Goal: Find specific page/section: Find specific page/section

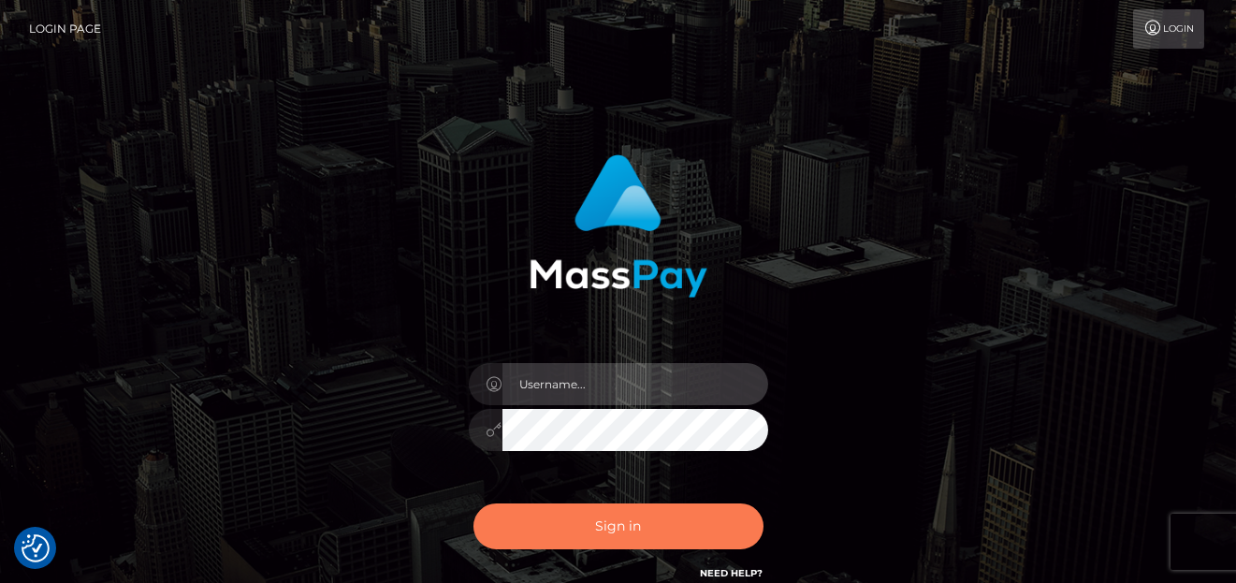
type input "denise"
click at [687, 530] on button "Sign in" at bounding box center [618, 526] width 290 height 46
type input "[PERSON_NAME]"
click at [614, 544] on button "Sign in" at bounding box center [618, 526] width 290 height 46
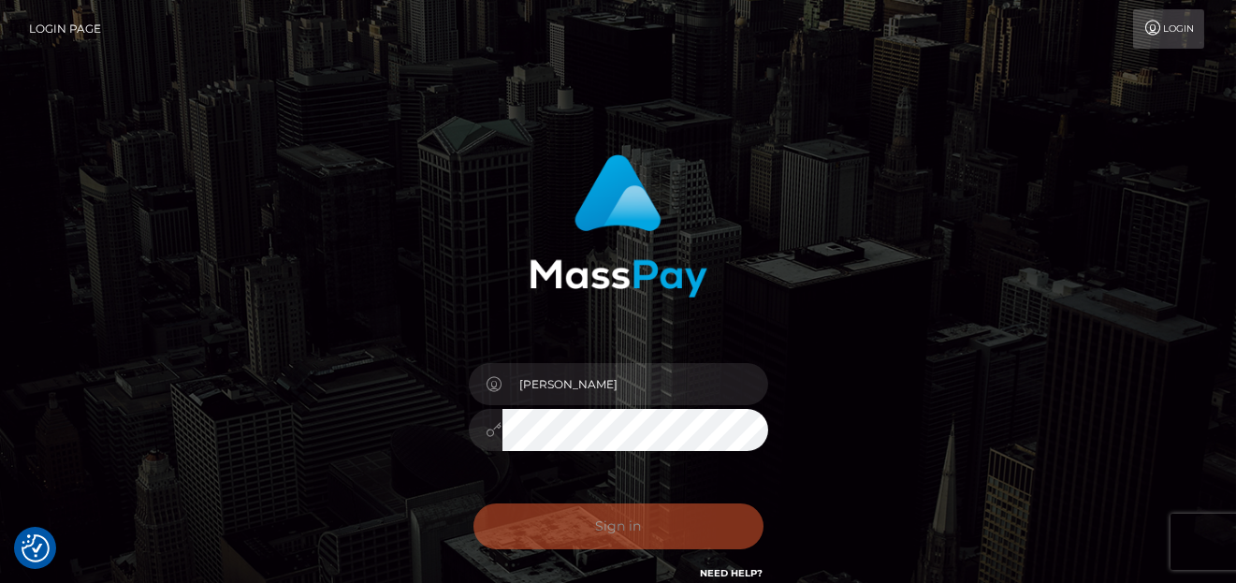
click at [617, 519] on div "0cAFcWeA66MwUmwuem6aL9QXIkP5Nk_sCPtBWm695QggP4BGRepeCEZkycQpx1gPIgUQ7hJwSF5DRe8…" at bounding box center [618, 533] width 327 height 83
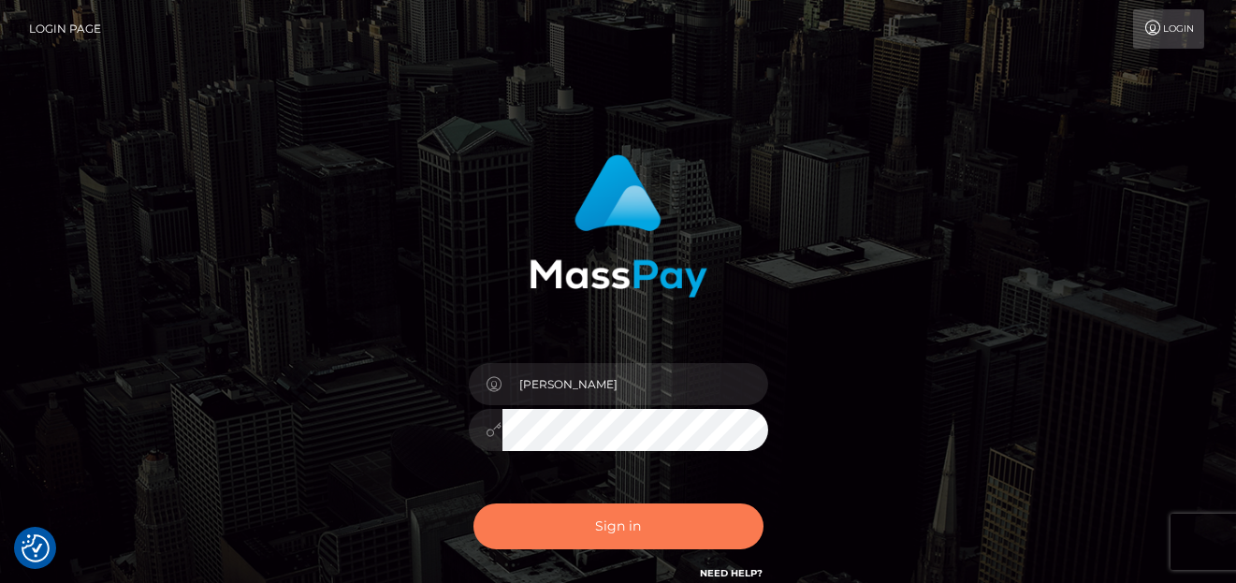
click at [616, 514] on button "Sign in" at bounding box center [618, 526] width 290 height 46
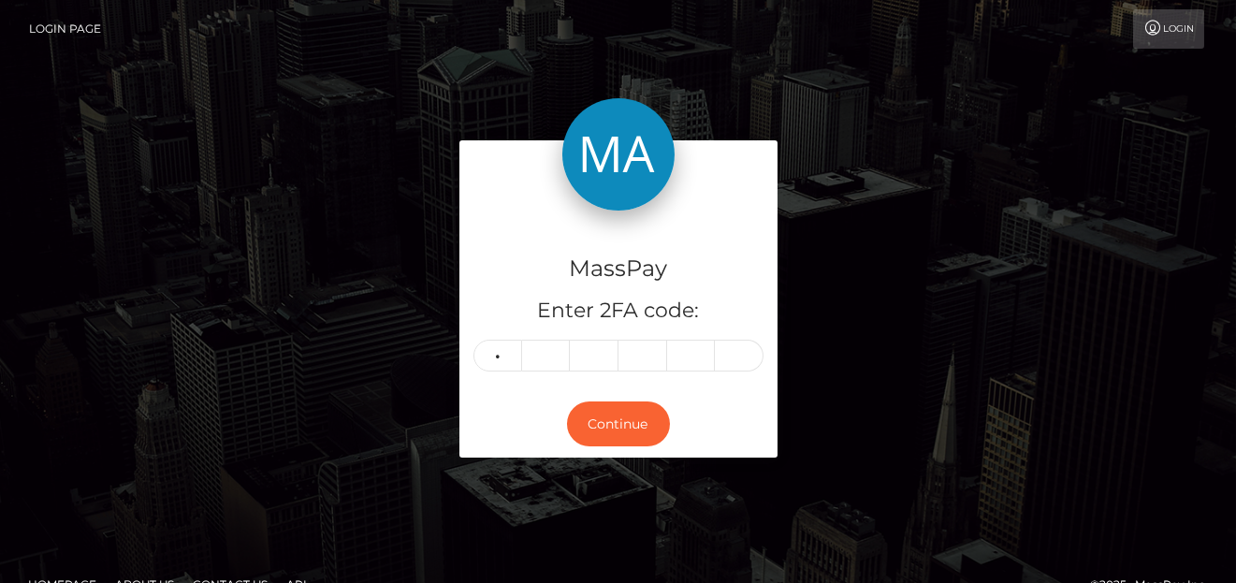
type input "5"
type input "7"
type input "8"
type input "6"
type input "8"
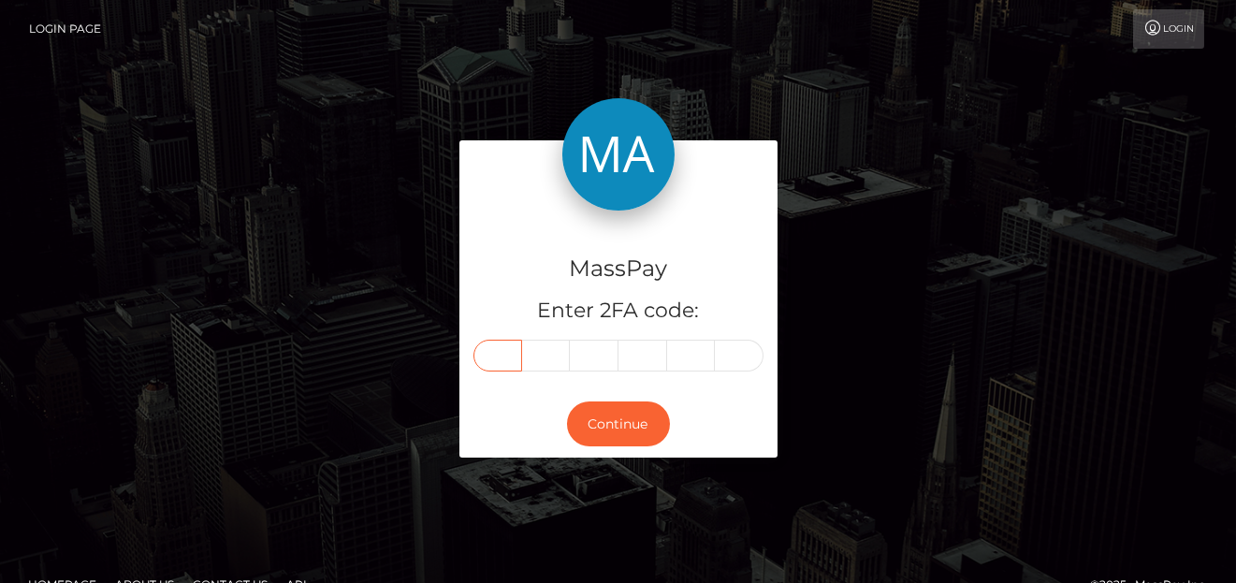
type input "5"
type input "7"
type input "8"
type input "9"
type input "6"
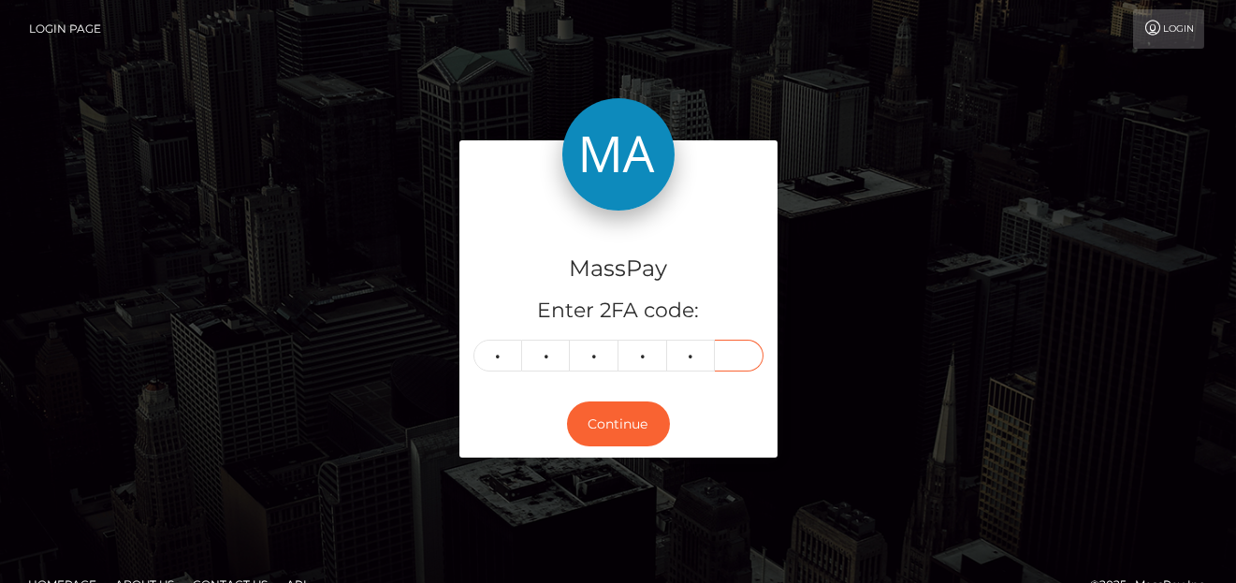
type input "8"
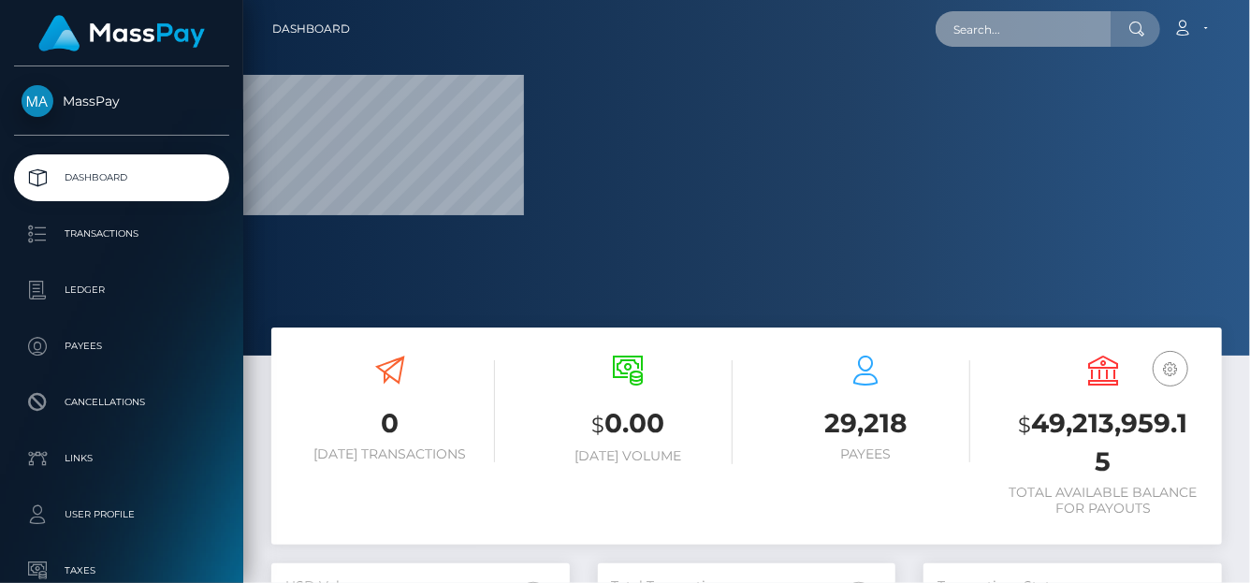
click at [1065, 21] on input "text" at bounding box center [1024, 29] width 176 height 36
paste input "divascoms@gmail.com"
type input "divascoms@gmail.com"
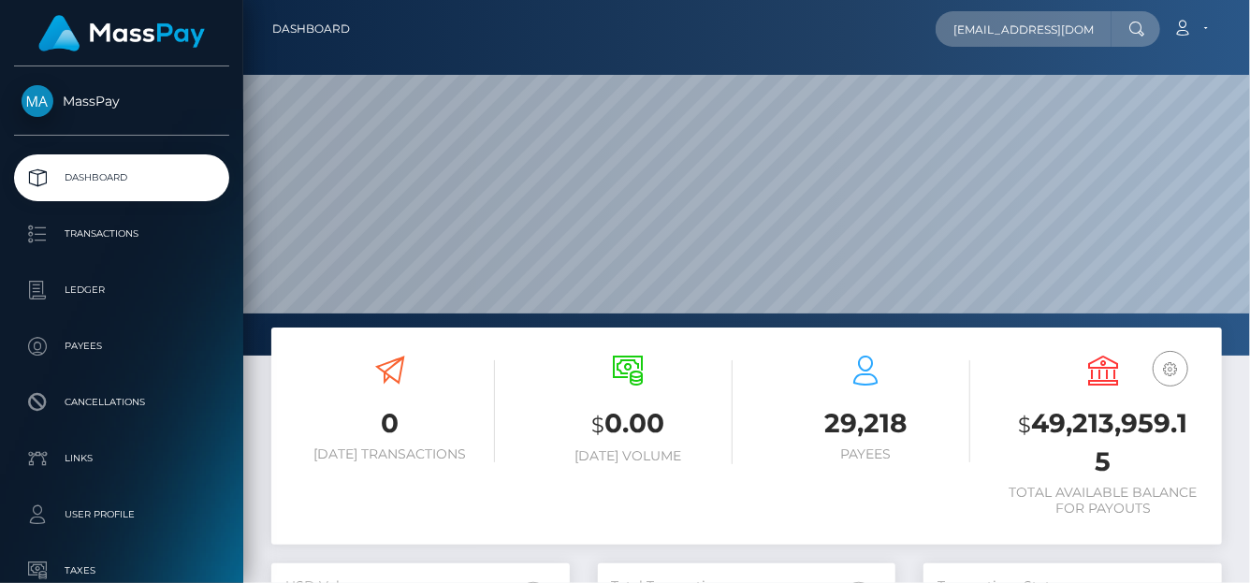
type input "[EMAIL_ADDRESS][DOMAIN_NAME]"
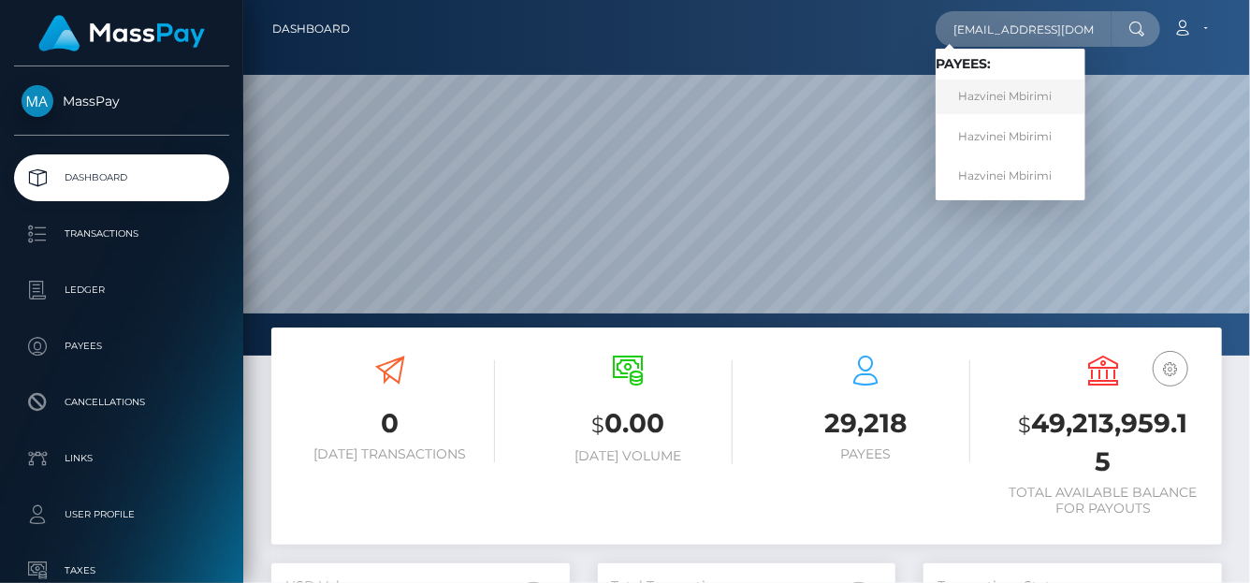
click at [1006, 94] on link "Hazvinei Mbirimi" at bounding box center [1011, 97] width 150 height 35
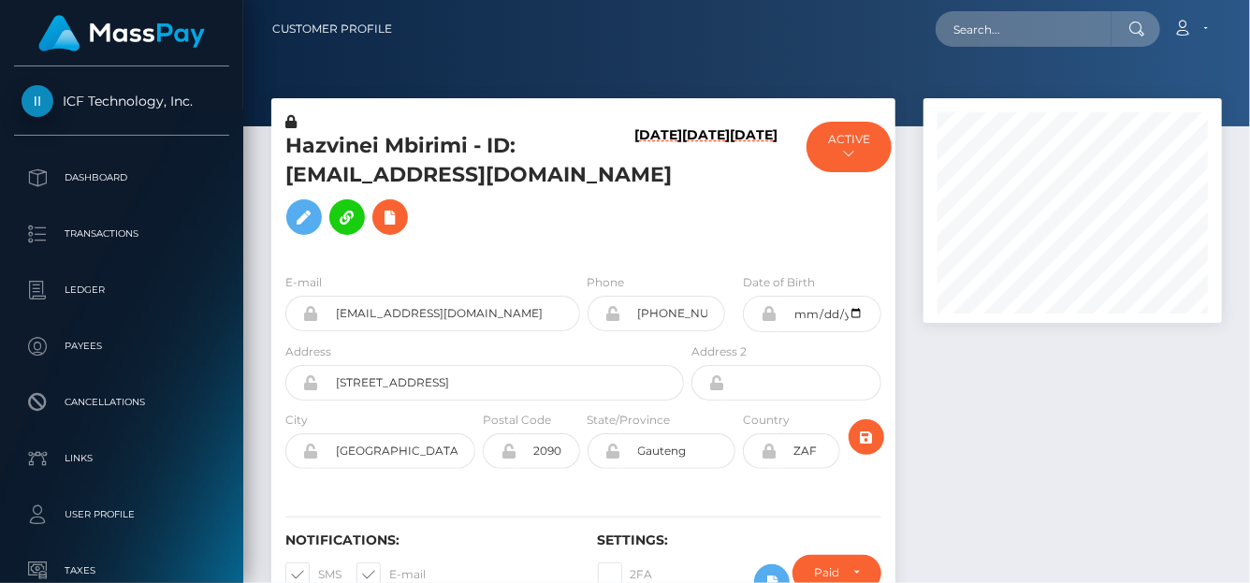
scroll to position [225, 298]
click at [1023, 25] on input "text" at bounding box center [1024, 29] width 176 height 36
paste input "[EMAIL_ADDRESS][DOMAIN_NAME]"
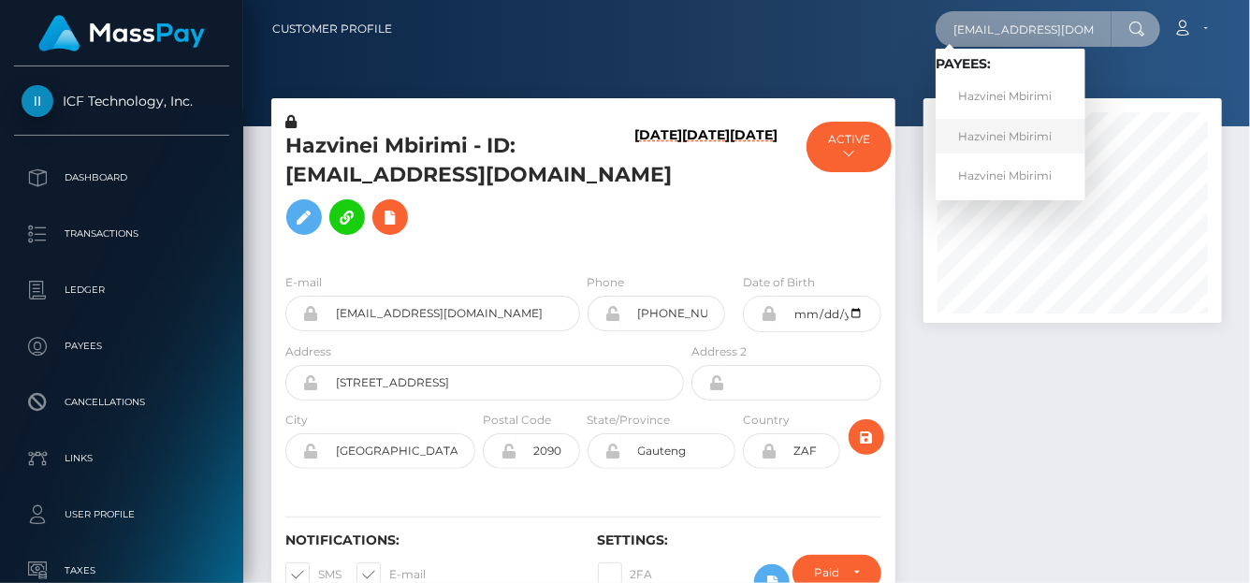
type input "[EMAIL_ADDRESS][DOMAIN_NAME]"
click at [989, 128] on link "Hazvinei Mbirimi" at bounding box center [1011, 136] width 150 height 35
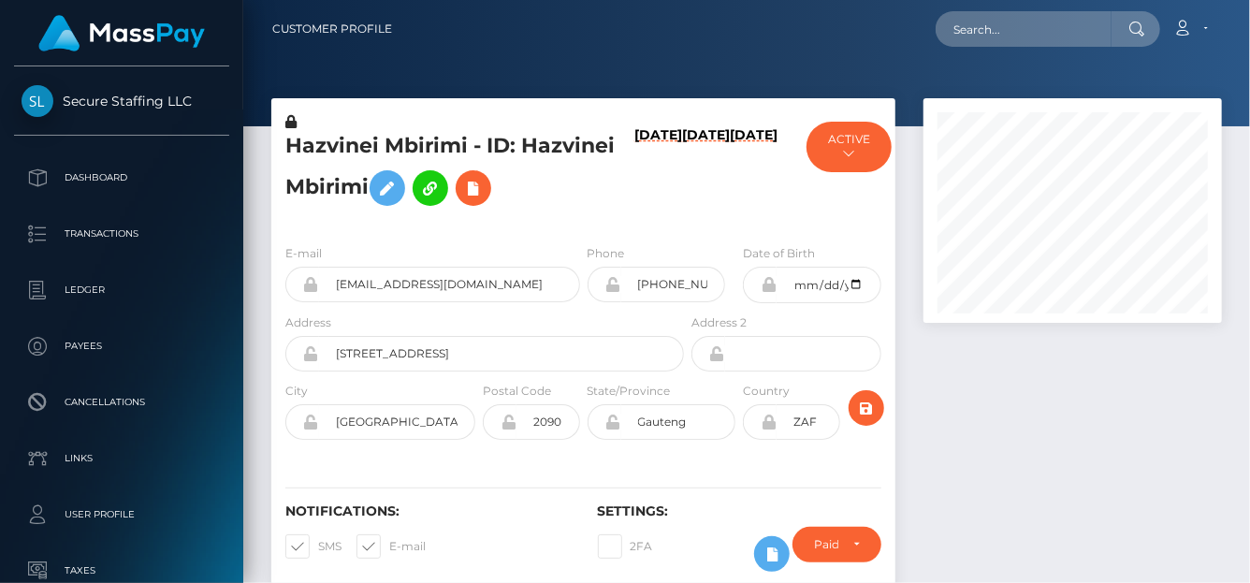
scroll to position [225, 298]
click at [945, 47] on div "Loading... Loading... Account Edit Profile Logout" at bounding box center [814, 28] width 814 height 39
click at [965, 23] on input "text" at bounding box center [1024, 29] width 176 height 36
paste input "[EMAIL_ADDRESS][DOMAIN_NAME]"
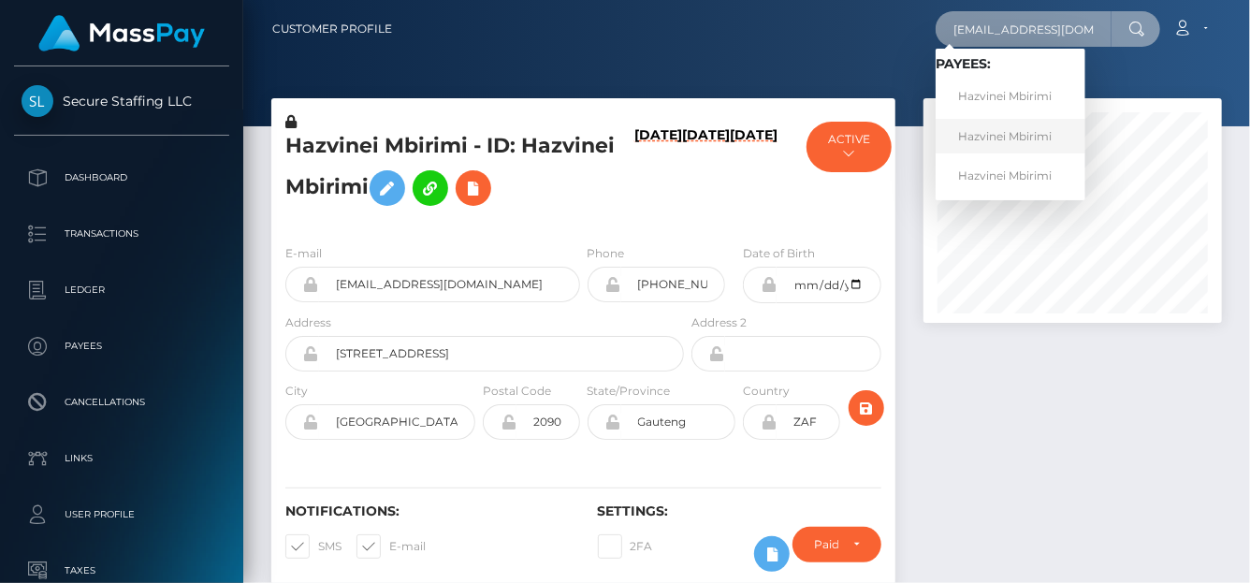
type input "[EMAIL_ADDRESS][DOMAIN_NAME]"
click at [1026, 134] on link "Hazvinei Mbirimi" at bounding box center [1011, 136] width 150 height 35
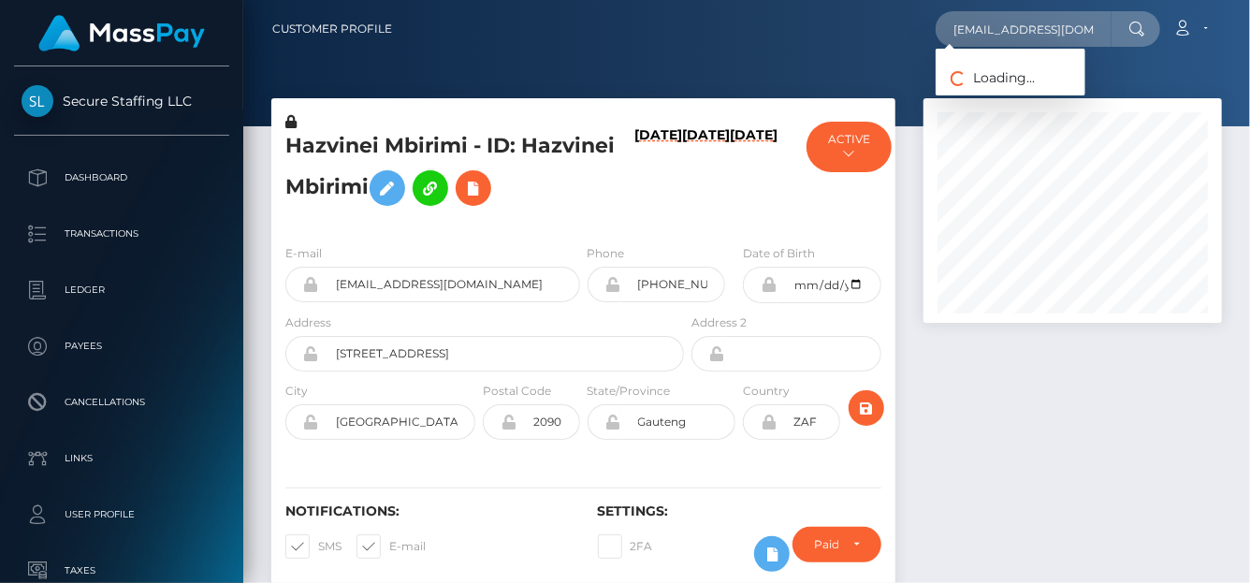
scroll to position [225, 298]
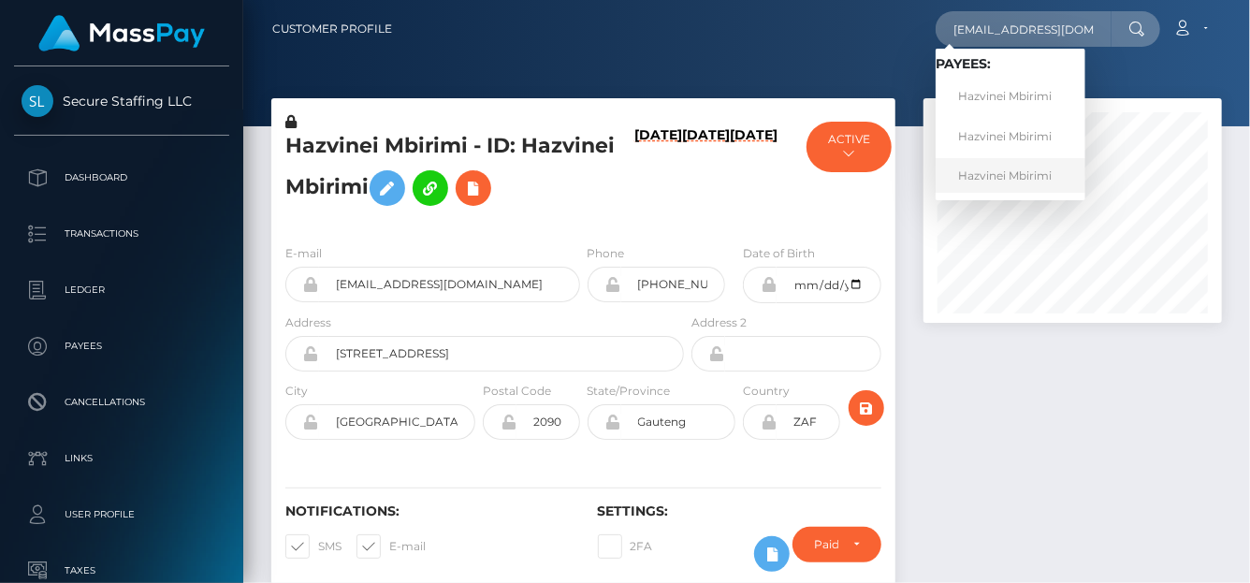
click at [979, 164] on link "Hazvinei Mbirimi" at bounding box center [1011, 175] width 150 height 35
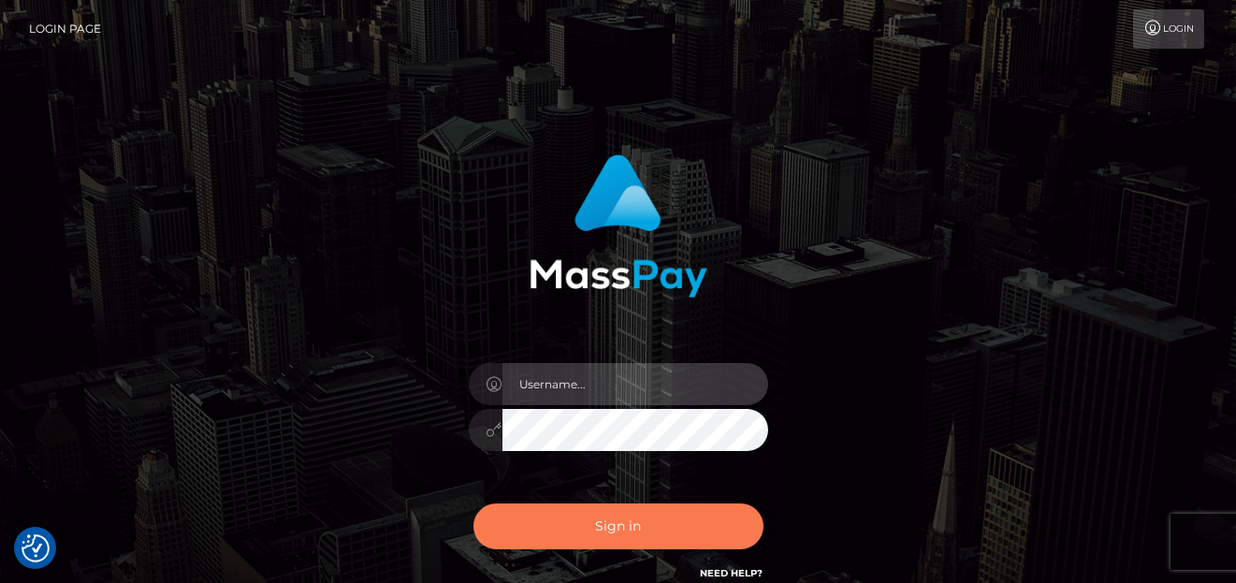
type input "denise"
click at [571, 530] on button "Sign in" at bounding box center [618, 526] width 290 height 46
type input "[PERSON_NAME]"
click at [609, 511] on button "Sign in" at bounding box center [618, 526] width 290 height 46
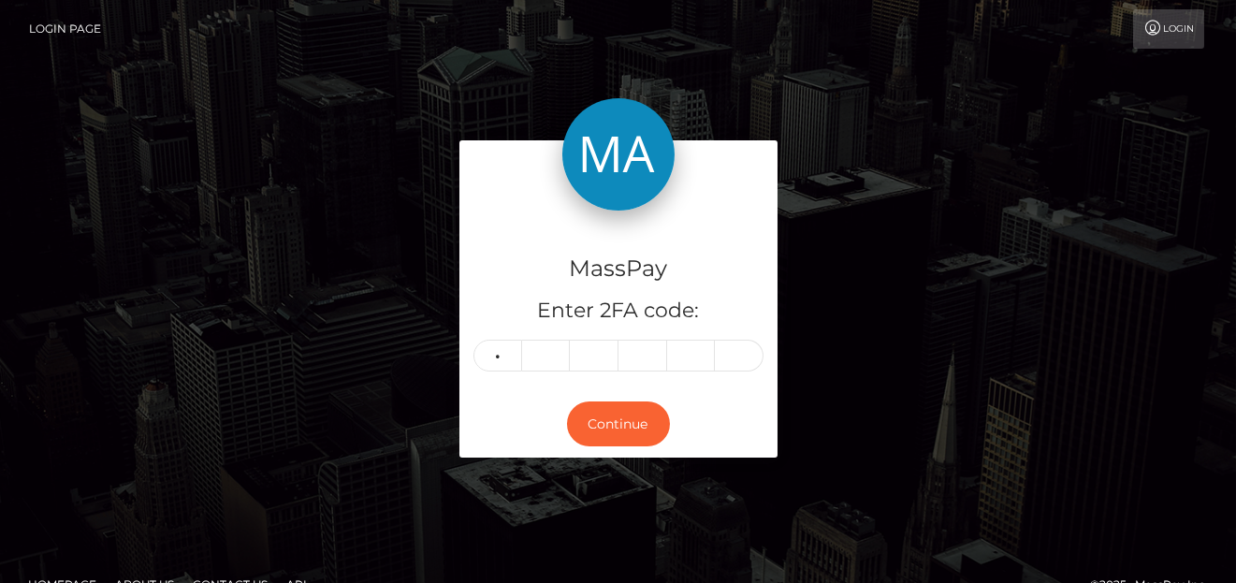
type input "7"
type input "1"
type input "9"
type input "7"
type input "1"
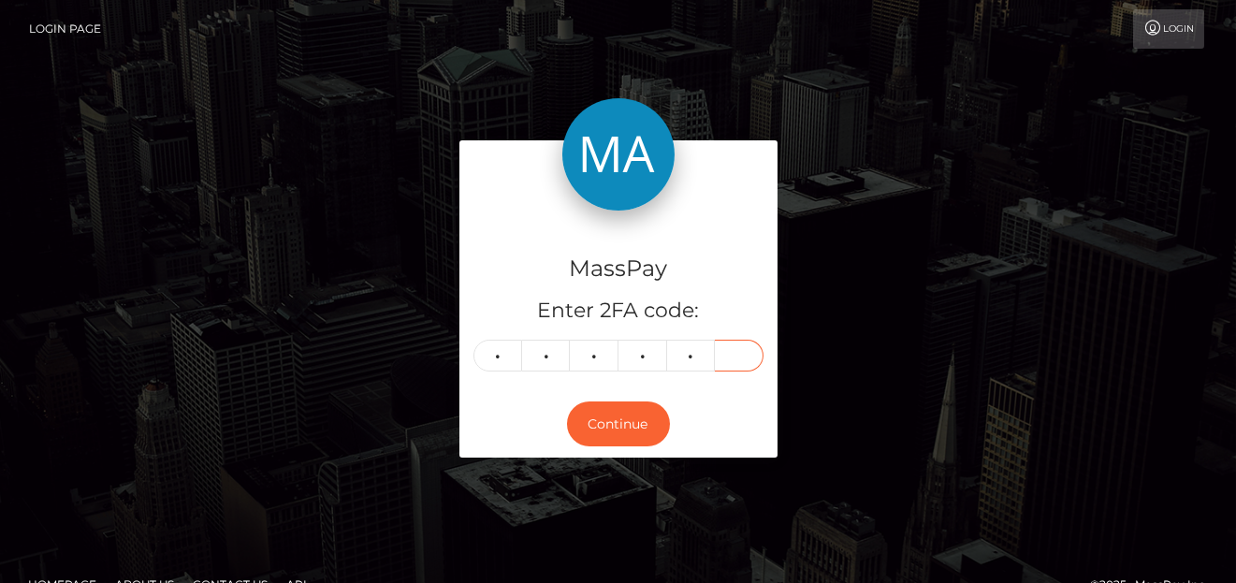
type input "1"
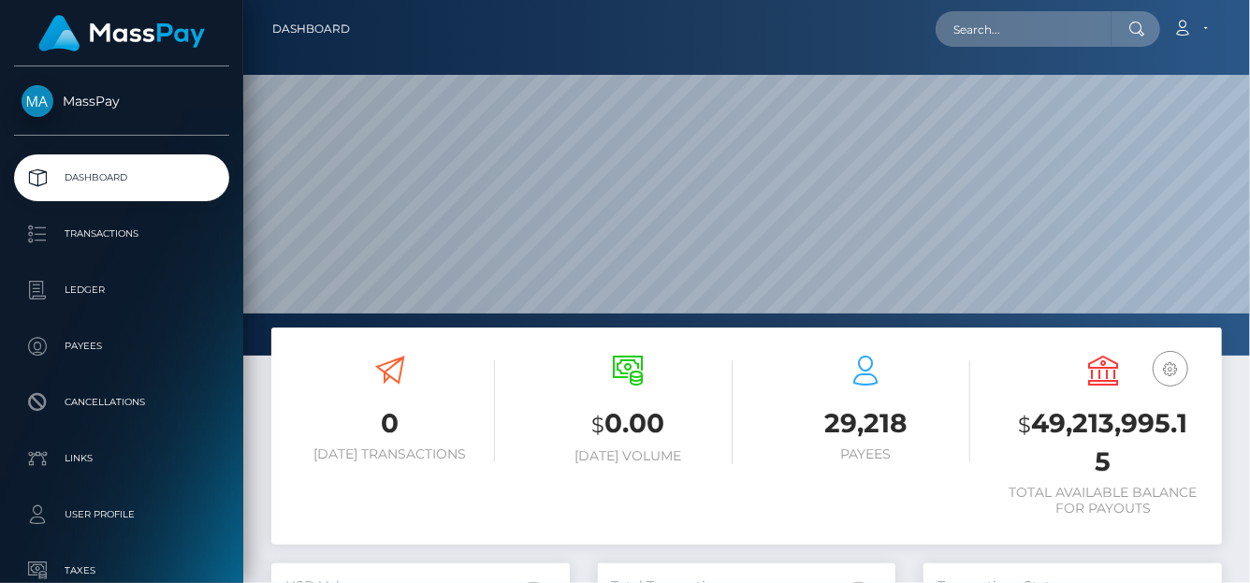
scroll to position [331, 298]
click at [978, 40] on input "text" at bounding box center [1024, 29] width 176 height 36
paste input "[EMAIL_ADDRESS][DOMAIN_NAME]"
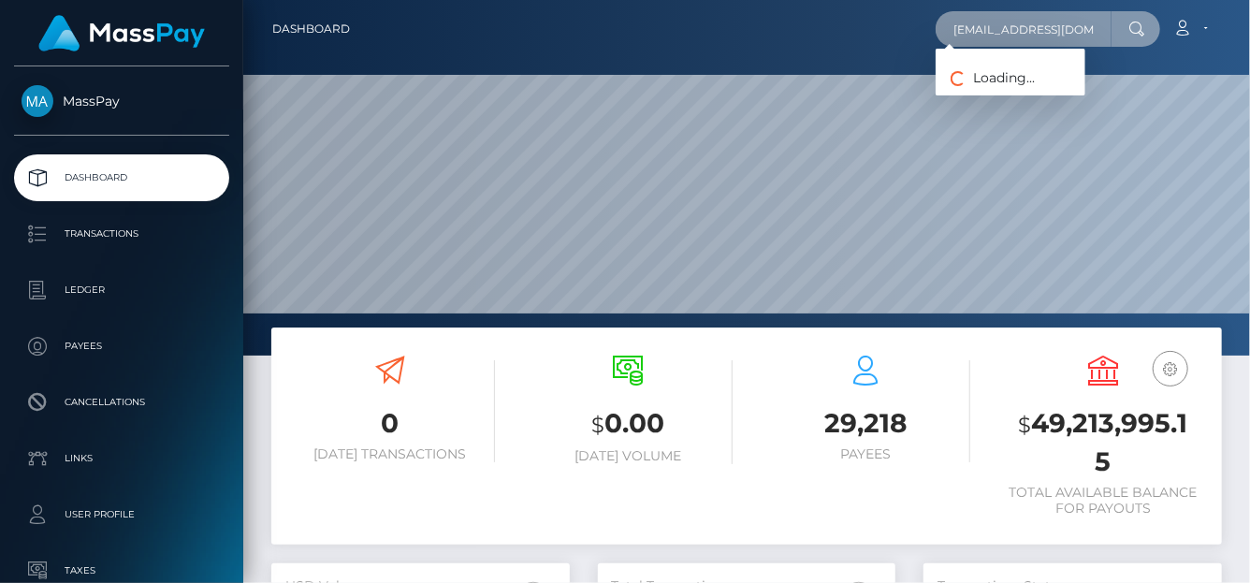
type input "[EMAIL_ADDRESS][DOMAIN_NAME]"
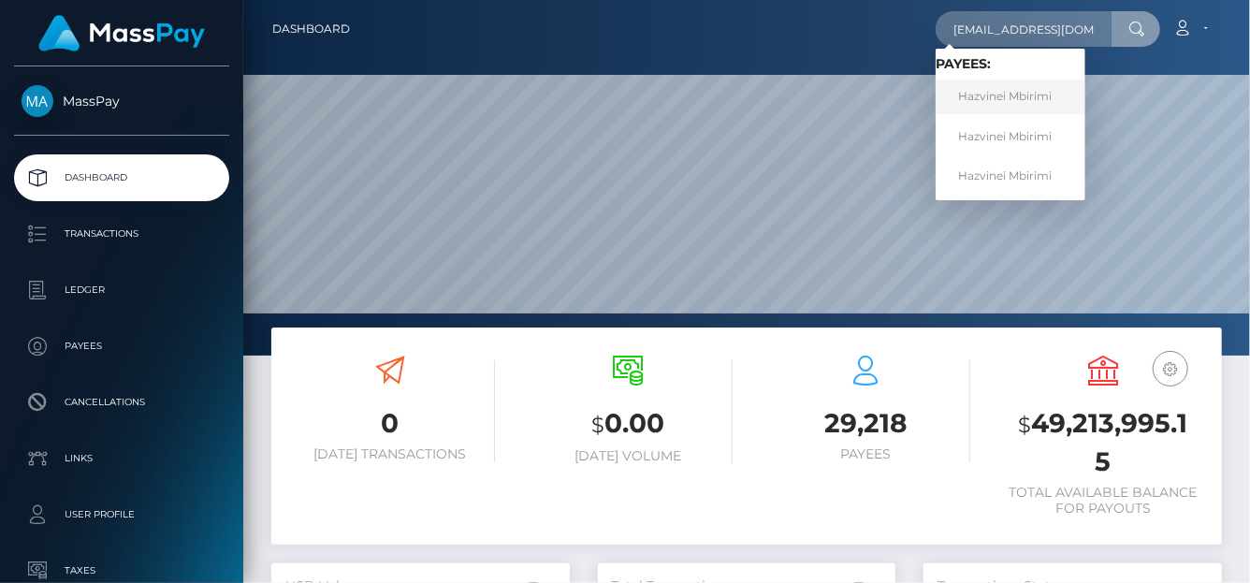
click at [1015, 93] on link "Hazvinei Mbirimi" at bounding box center [1011, 97] width 150 height 35
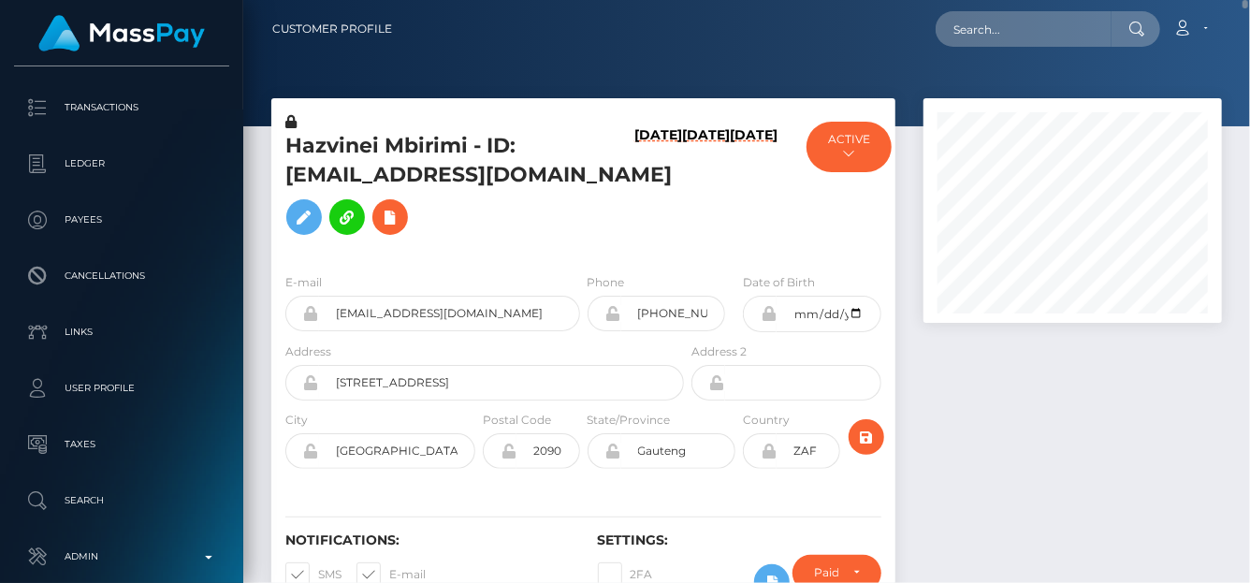
click at [646, 191] on h6 "[DATE]" at bounding box center [658, 188] width 48 height 123
click at [639, 198] on h6 "[DATE]" at bounding box center [658, 188] width 48 height 123
